Goal: Task Accomplishment & Management: Use online tool/utility

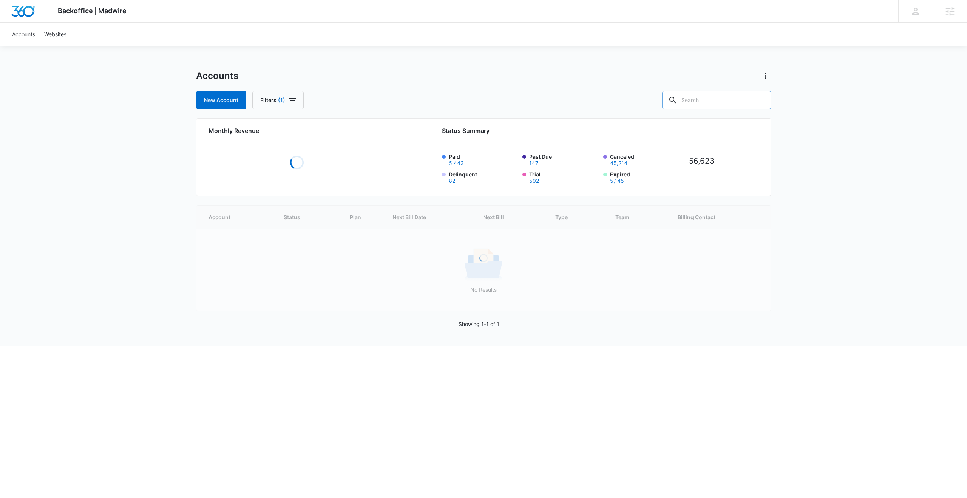
click at [725, 103] on input "text" at bounding box center [716, 100] width 109 height 18
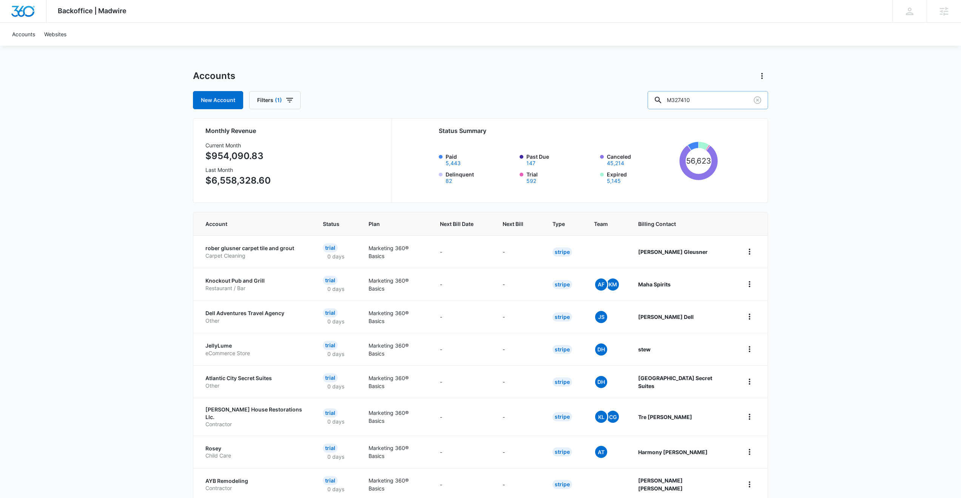
type input "M327410"
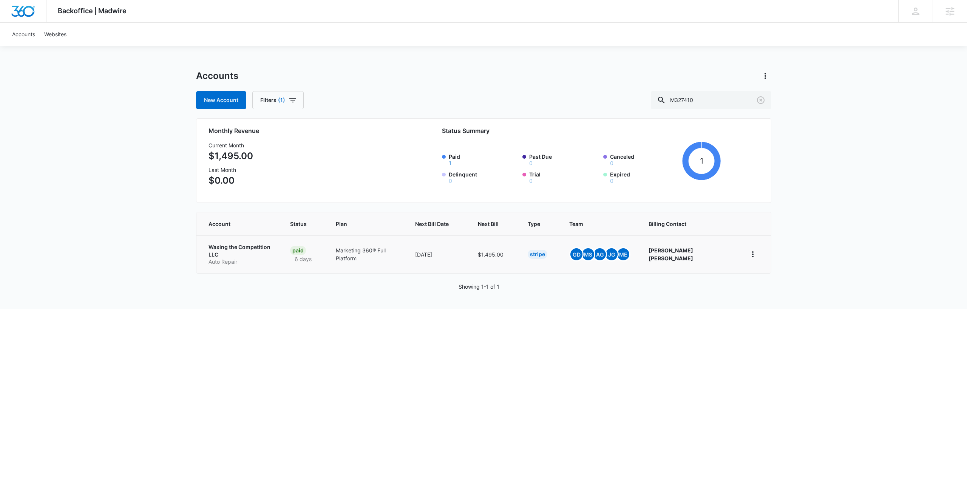
click at [247, 246] on p "Waxing the Competition LLC" at bounding box center [240, 250] width 64 height 15
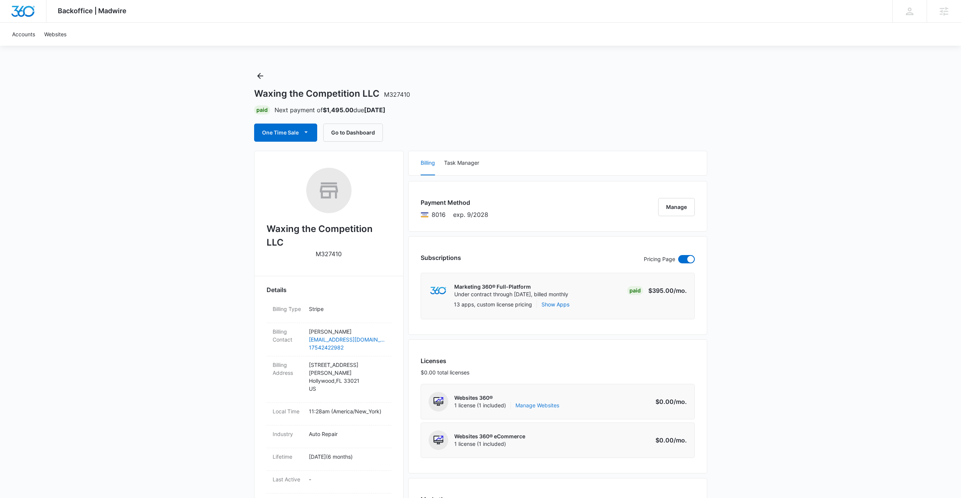
click at [532, 361] on link "Manage Websites" at bounding box center [537, 405] width 44 height 8
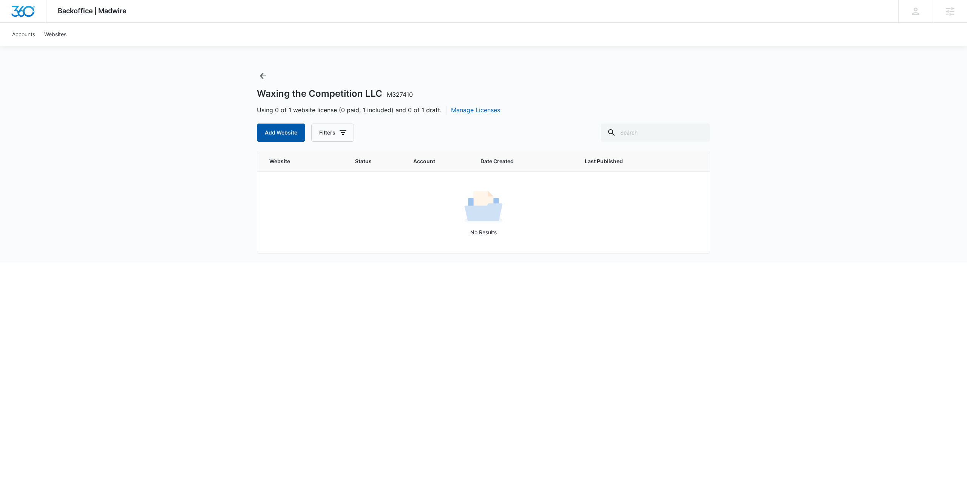
click at [284, 134] on button "Add Website" at bounding box center [281, 132] width 48 height 18
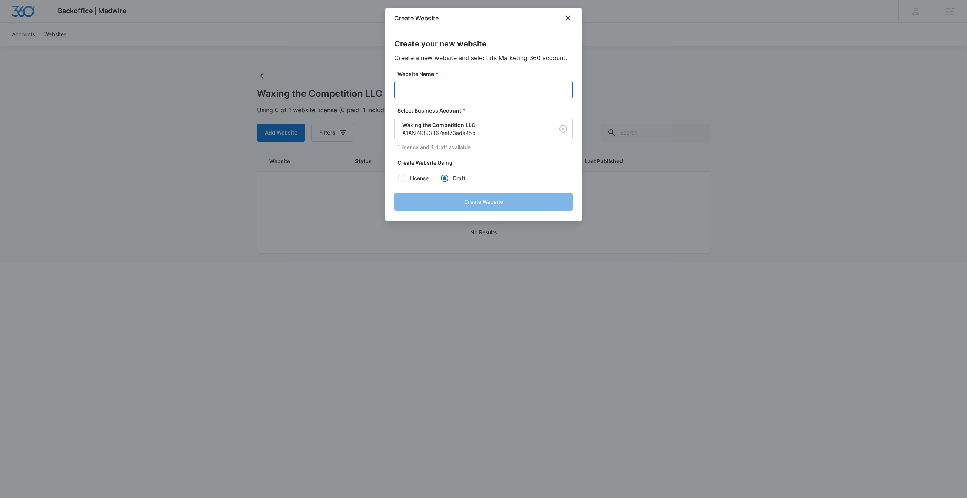
click at [465, 91] on input "Website Name *" at bounding box center [483, 90] width 178 height 18
type input "m"
type input "M327410 - Waxing The Competition"
click at [493, 202] on button "Create Website" at bounding box center [483, 202] width 178 height 18
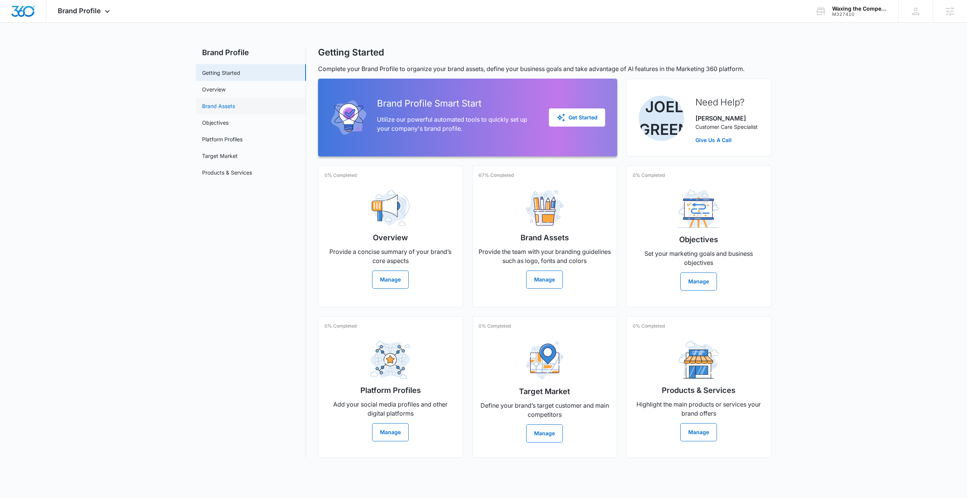
click at [218, 105] on link "Brand Assets" at bounding box center [218, 106] width 33 height 8
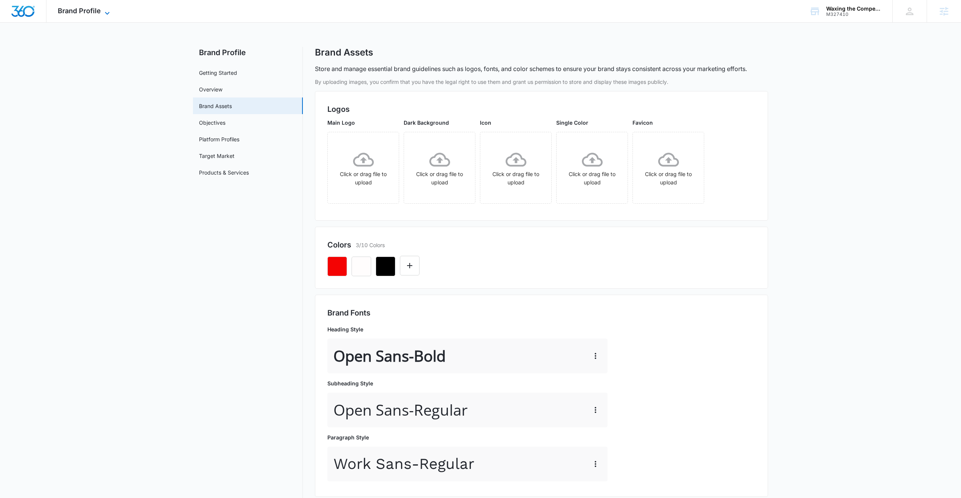
click at [88, 12] on span "Brand Profile" at bounding box center [79, 11] width 43 height 8
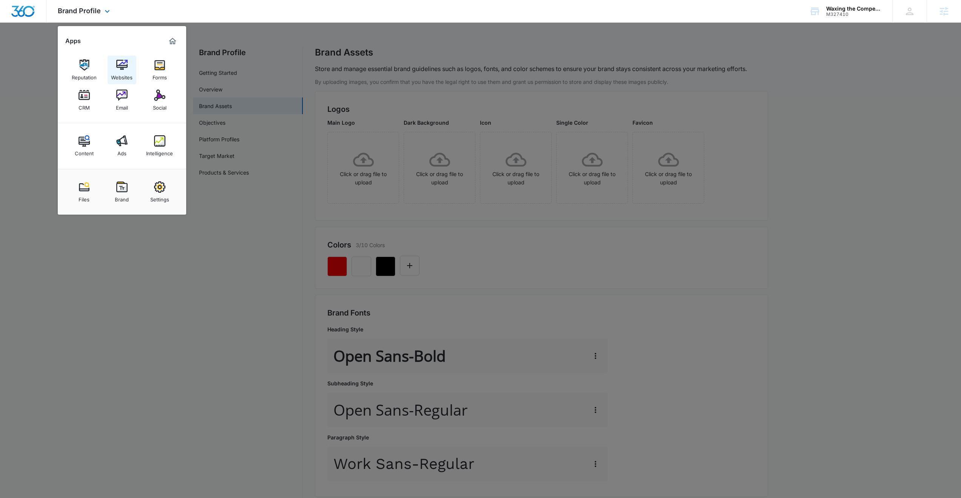
click at [124, 69] on img at bounding box center [121, 64] width 11 height 11
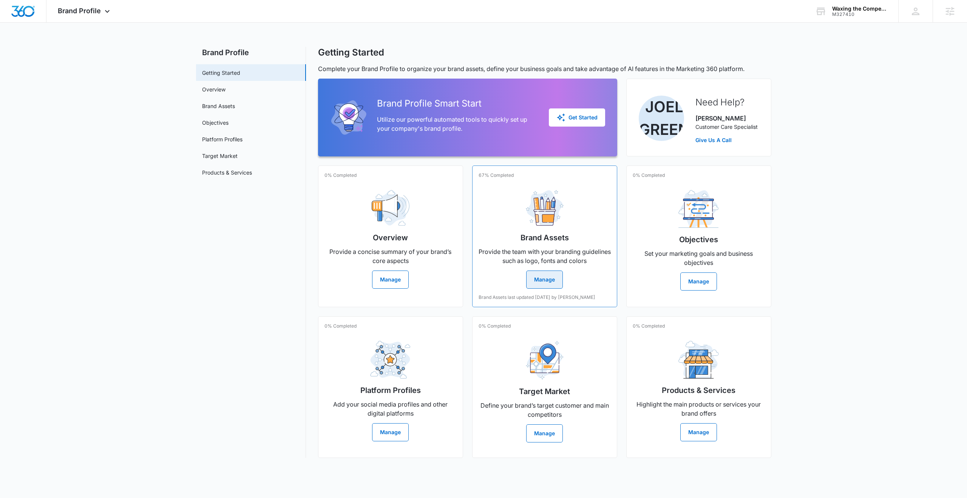
click at [548, 279] on button "Manage" at bounding box center [544, 279] width 37 height 18
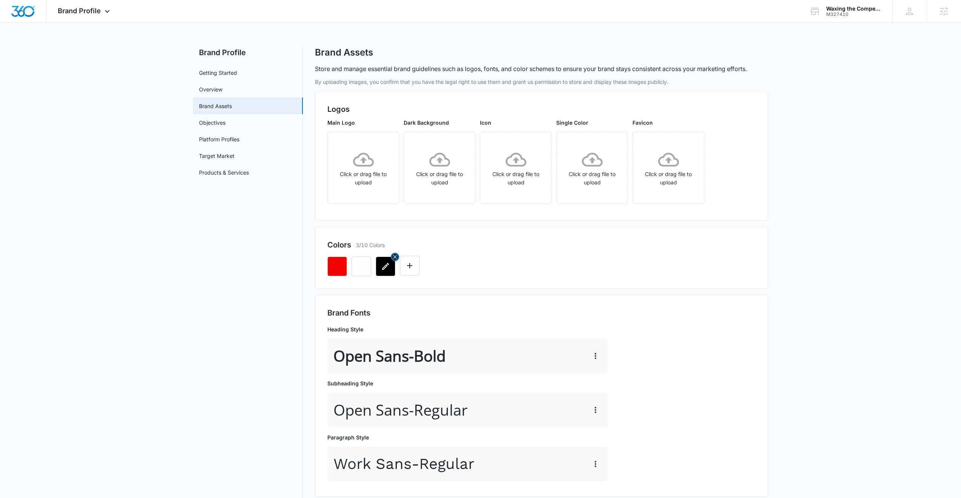
click at [382, 271] on button "button" at bounding box center [386, 266] width 20 height 20
click at [336, 267] on icon "button" at bounding box center [337, 266] width 9 height 9
click at [514, 260] on div at bounding box center [541, 263] width 428 height 26
click at [337, 267] on icon "button" at bounding box center [337, 266] width 7 height 7
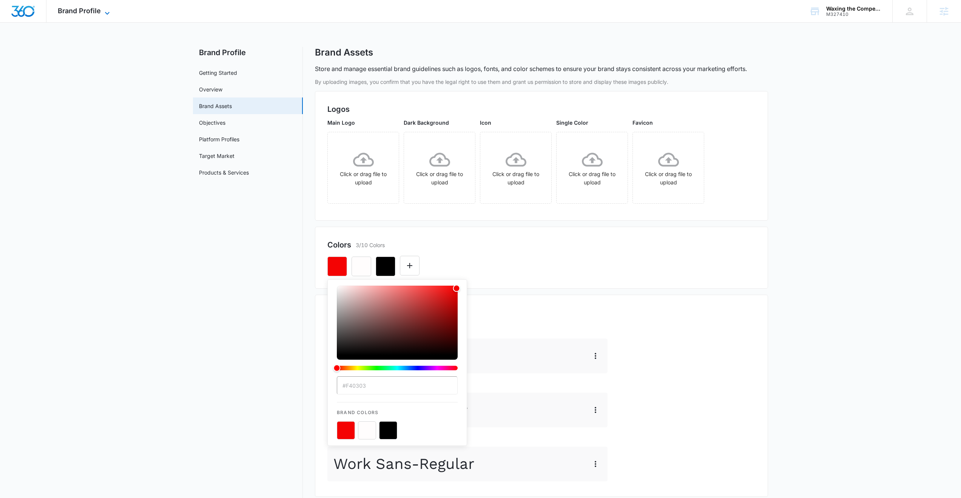
click at [93, 12] on span "Brand Profile" at bounding box center [79, 11] width 43 height 8
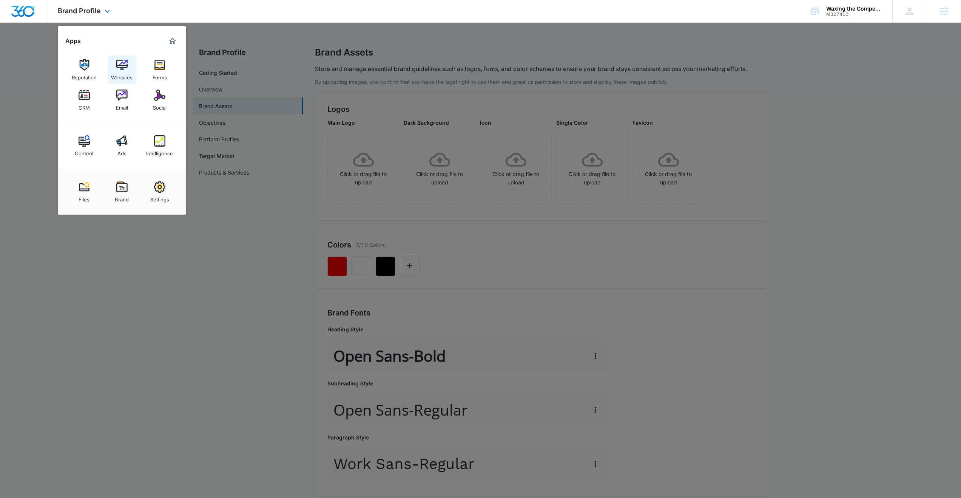
click at [117, 73] on div "Websites" at bounding box center [122, 76] width 22 height 10
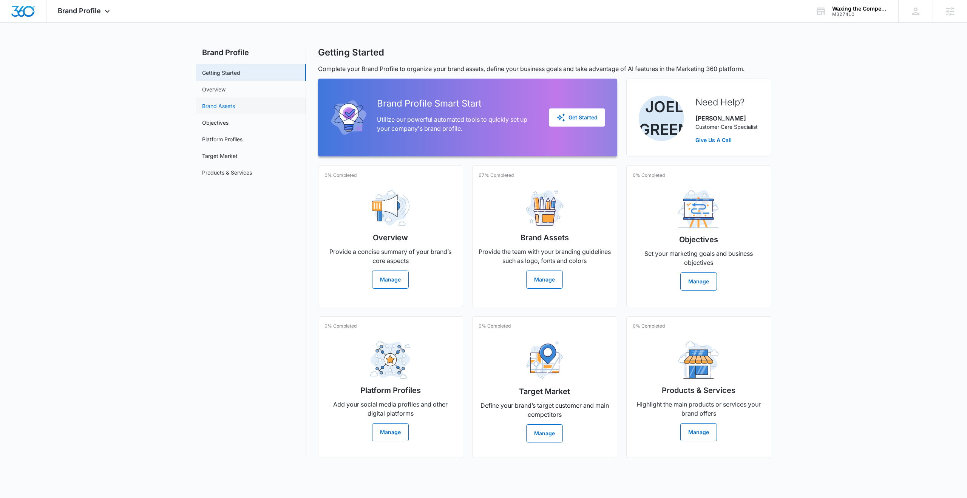
click at [228, 105] on link "Brand Assets" at bounding box center [218, 106] width 33 height 8
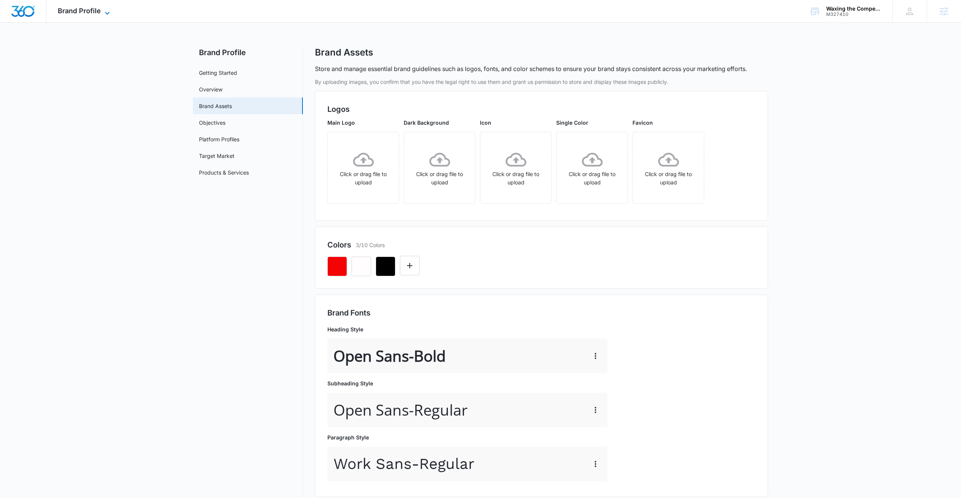
click at [86, 12] on span "Brand Profile" at bounding box center [79, 11] width 43 height 8
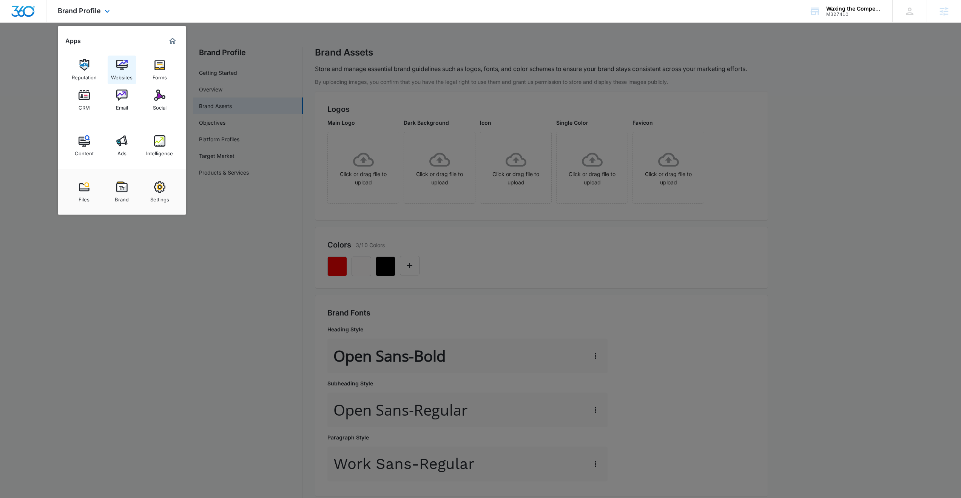
click at [125, 68] on img at bounding box center [121, 64] width 11 height 11
